Goal: Information Seeking & Learning: Understand process/instructions

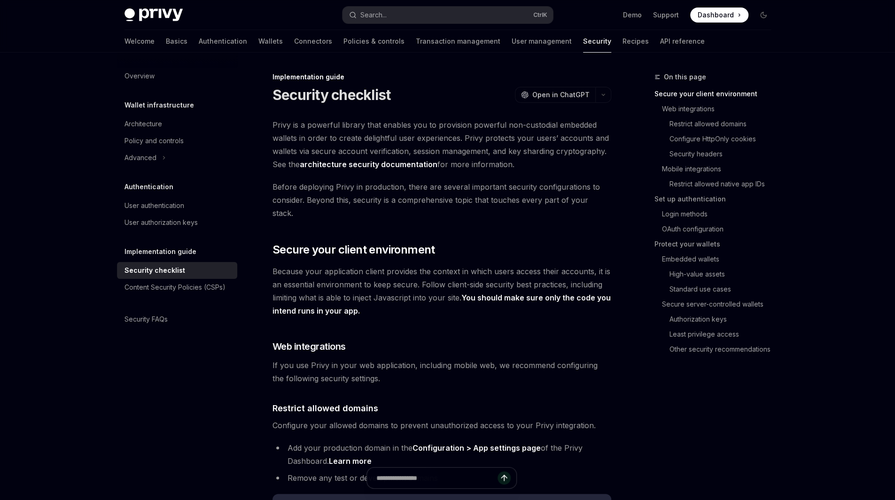
type textarea "*"
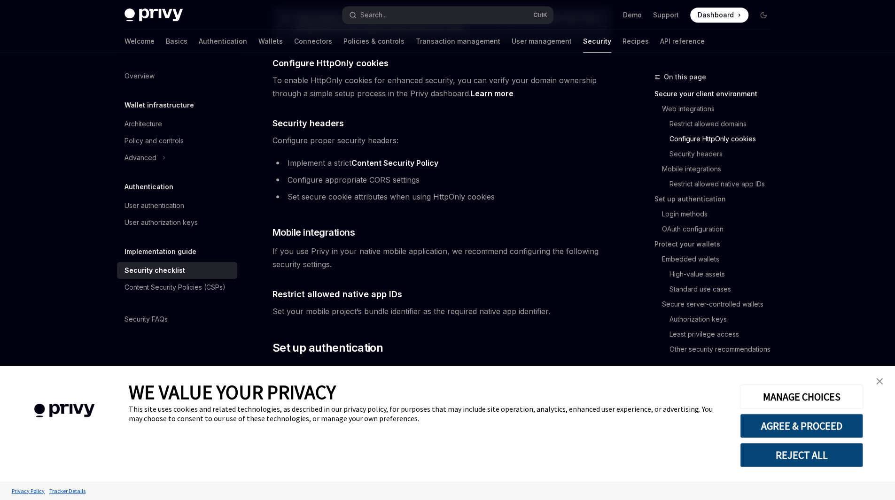
scroll to position [501, 0]
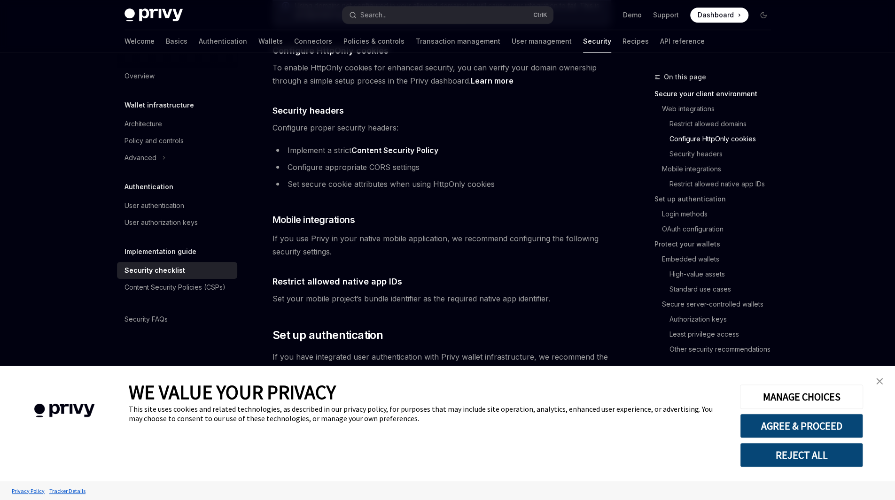
click at [876, 387] on link "close banner" at bounding box center [879, 381] width 19 height 19
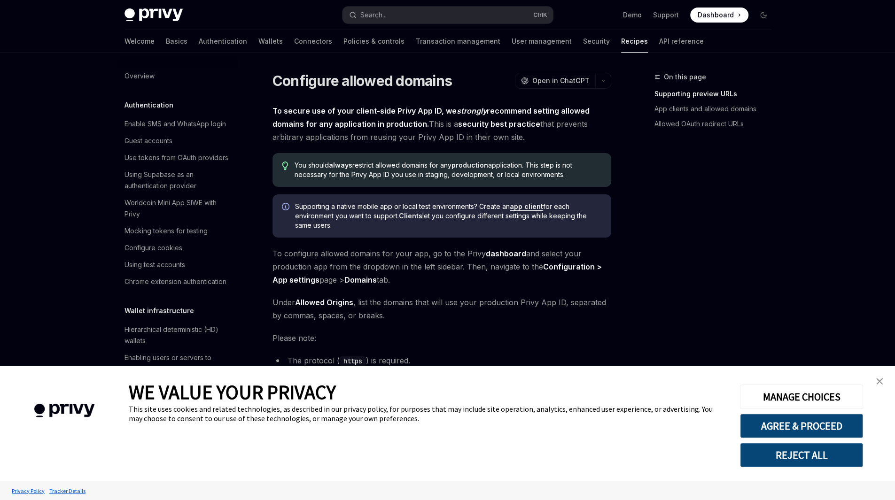
click at [881, 381] on img "close banner" at bounding box center [879, 381] width 7 height 7
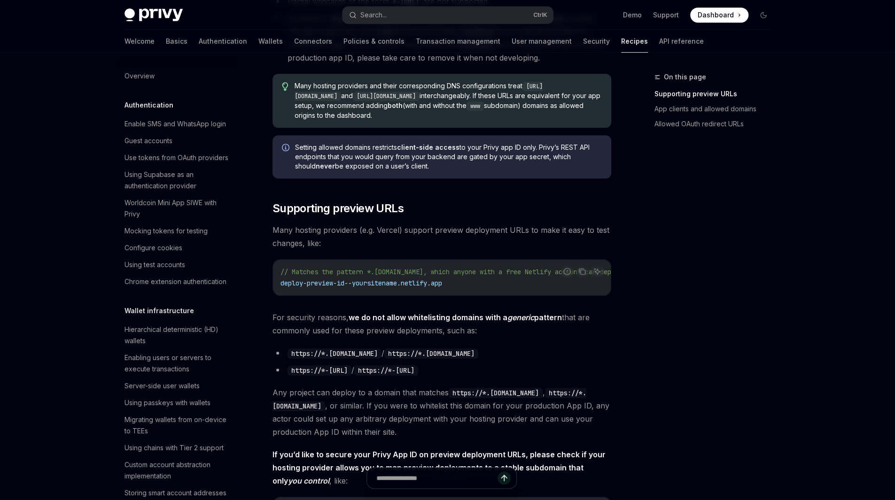
scroll to position [424, 0]
